Goal: Task Accomplishment & Management: Complete application form

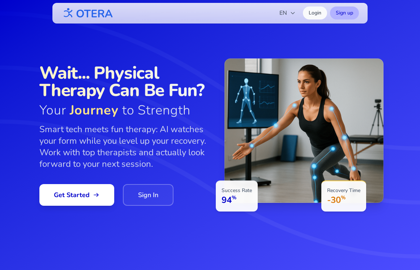
click at [349, 13] on link "Sign up" at bounding box center [344, 13] width 29 height 13
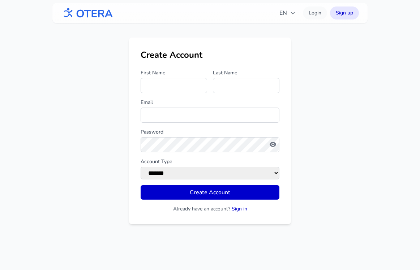
click at [82, 14] on img at bounding box center [87, 13] width 52 height 16
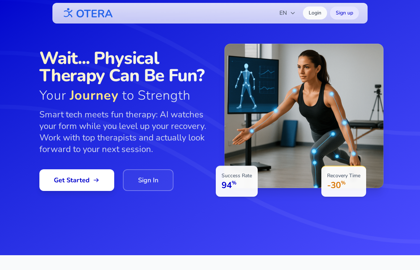
scroll to position [9, 0]
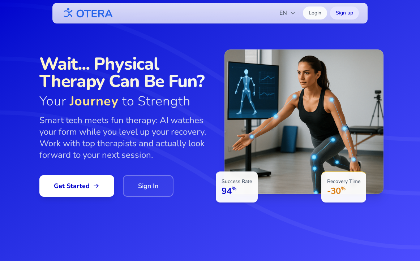
click at [360, 23] on icon at bounding box center [210, 126] width 420 height 270
click at [346, 17] on link "Sign up" at bounding box center [344, 13] width 29 height 13
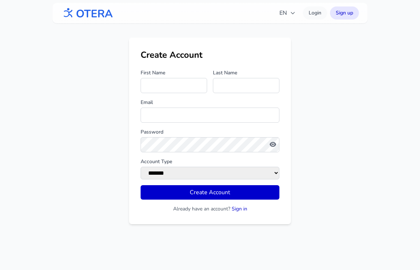
click at [91, 13] on img at bounding box center [87, 13] width 52 height 16
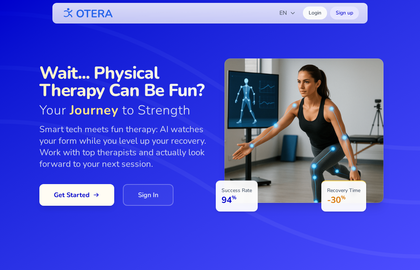
click at [80, 192] on span "Get Started" at bounding box center [77, 195] width 46 height 10
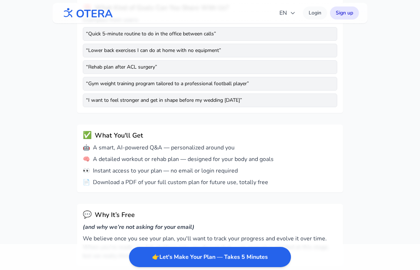
scroll to position [225, 0]
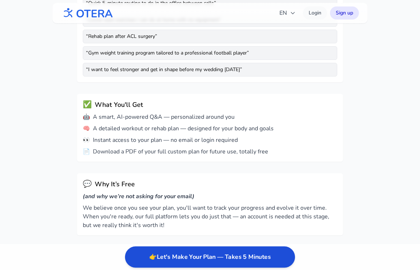
click at [191, 262] on button "👉 Let's Make Your Plan — Takes 5 Minutes" at bounding box center [210, 257] width 170 height 21
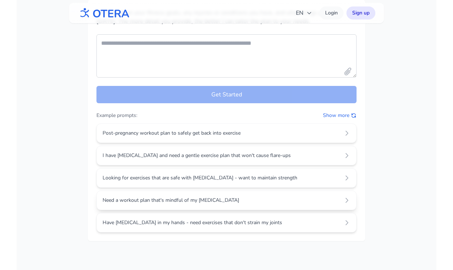
scroll to position [0, 0]
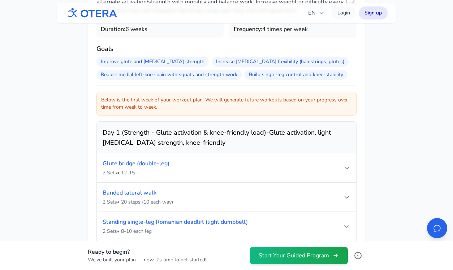
scroll to position [462, 0]
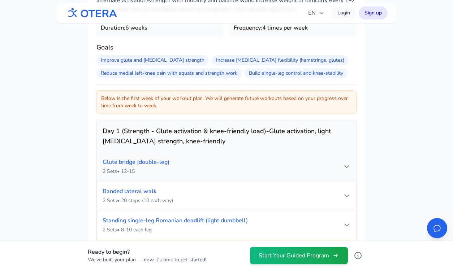
click at [269, 167] on div "Glute bridge (double-leg) 2 Sets • 12-15" at bounding box center [223, 166] width 241 height 17
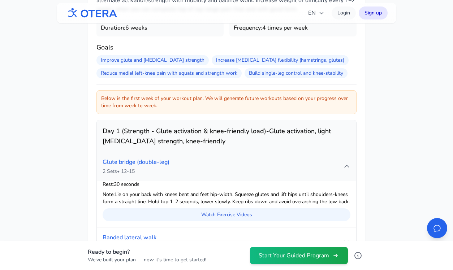
click at [269, 167] on div "Glute bridge (double-leg) 2 Sets • 12-15" at bounding box center [223, 166] width 241 height 17
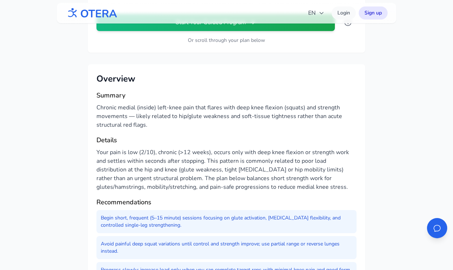
scroll to position [91, 0]
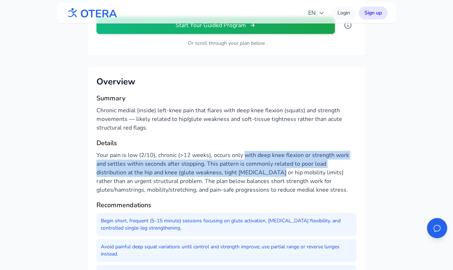
drag, startPoint x: 243, startPoint y: 154, endPoint x: 243, endPoint y: 169, distance: 15.2
click at [243, 169] on p "Your pain is low (2/10), chronic (>12 weeks), occurs only with deep knee flexio…" at bounding box center [226, 172] width 260 height 43
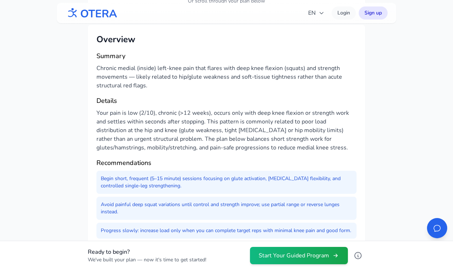
scroll to position [136, 0]
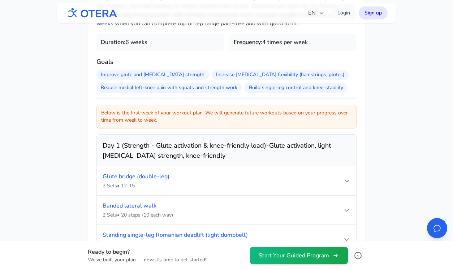
scroll to position [428, 0]
